Goal: Information Seeking & Learning: Understand process/instructions

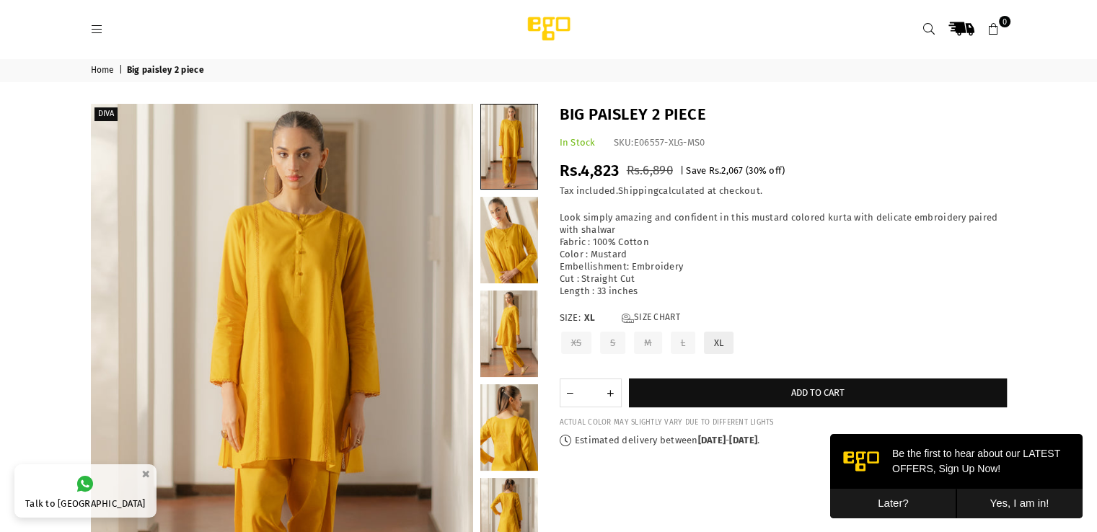
click at [928, 23] on icon at bounding box center [929, 29] width 13 height 13
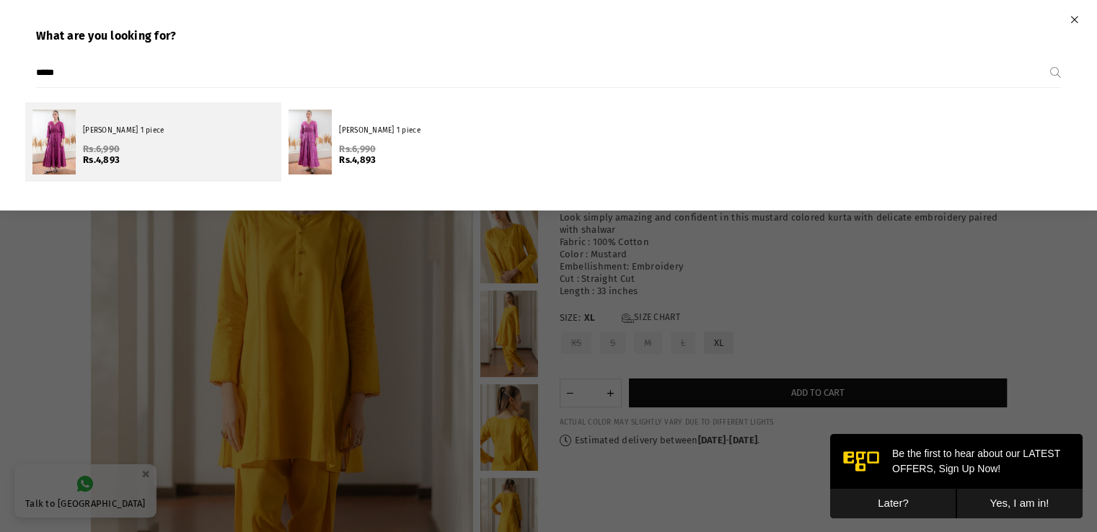
type input "*****"
click at [179, 159] on span "Rs.4,893" at bounding box center [178, 160] width 191 height 12
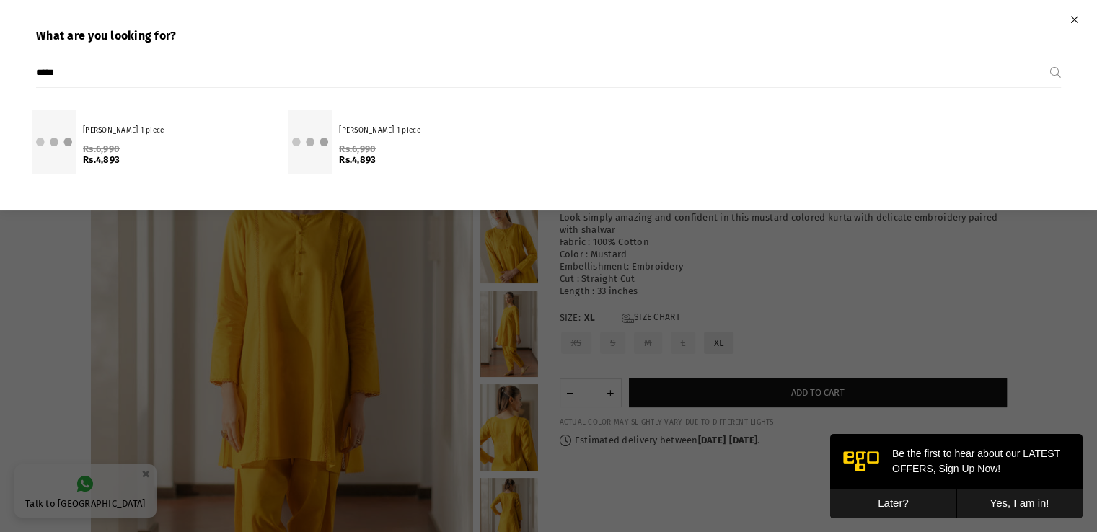
click at [179, 159] on span "Rs.4,893" at bounding box center [178, 160] width 191 height 12
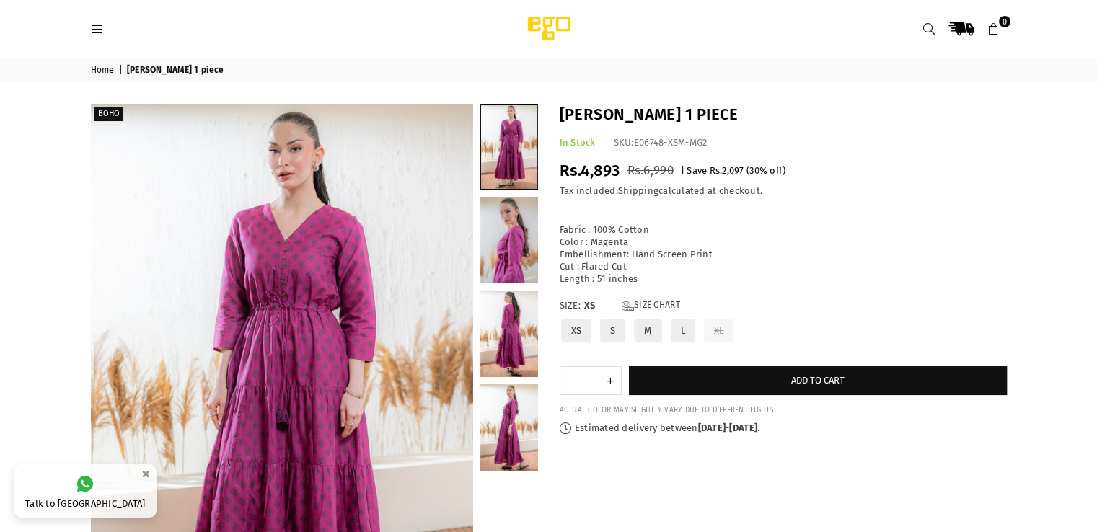
click at [678, 332] on label "L" at bounding box center [682, 330] width 27 height 25
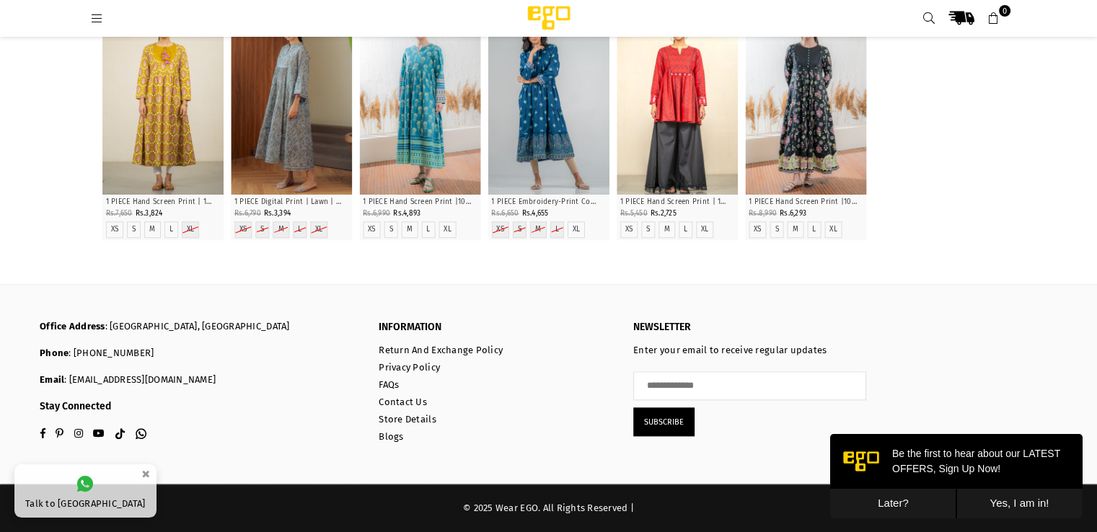
scroll to position [1796, 0]
click at [444, 350] on link "Return And Exchange Policy" at bounding box center [441, 350] width 124 height 11
